Goal: Check status

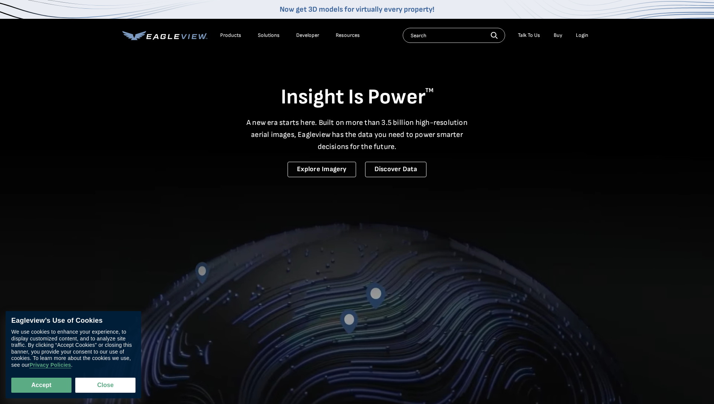
click at [585, 36] on div "Login" at bounding box center [582, 35] width 12 height 7
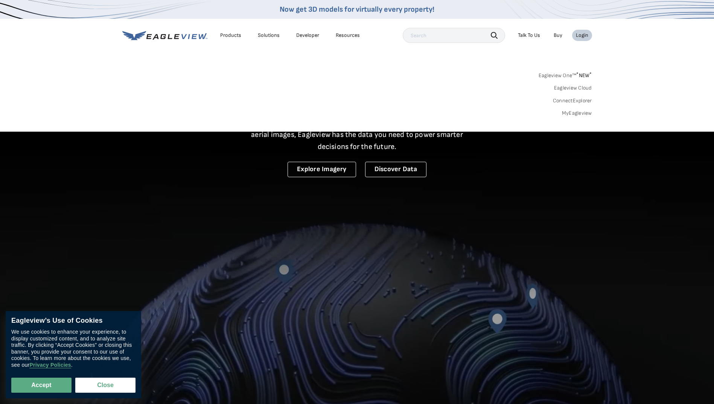
click at [571, 111] on link "MyEagleview" at bounding box center [577, 113] width 30 height 7
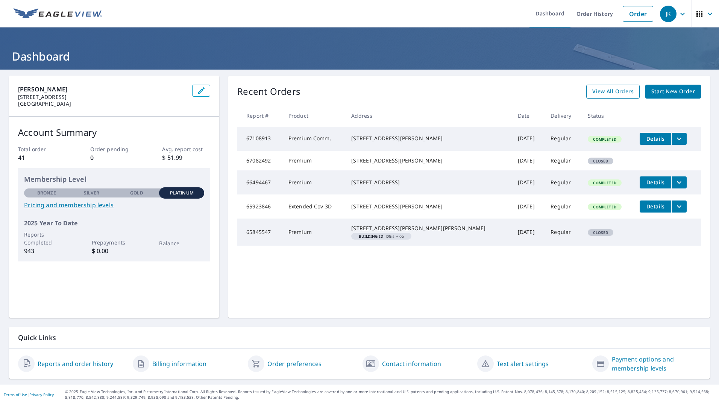
click at [611, 93] on span "View All Orders" at bounding box center [613, 91] width 41 height 9
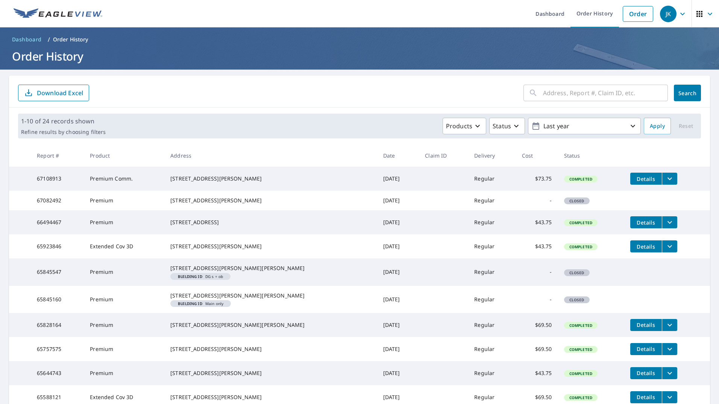
click at [568, 97] on input "text" at bounding box center [605, 92] width 125 height 21
type input "1643"
click button "Search" at bounding box center [687, 93] width 27 height 17
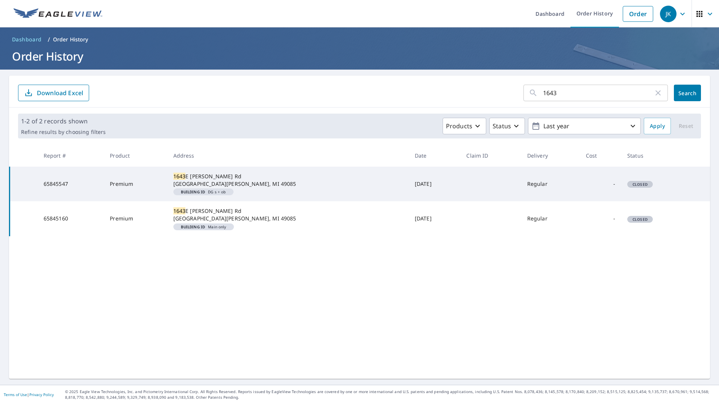
click at [190, 176] on td "1643 E John Beers Rd Saint Joseph, MI 49085 Building ID DG s + ob" at bounding box center [288, 184] width 242 height 35
drag, startPoint x: 154, startPoint y: 185, endPoint x: 152, endPoint y: 196, distance: 10.6
click at [154, 190] on td "Premium" at bounding box center [135, 184] width 63 height 35
click at [147, 218] on td "Premium" at bounding box center [135, 218] width 63 height 35
